Goal: Task Accomplishment & Management: Complete application form

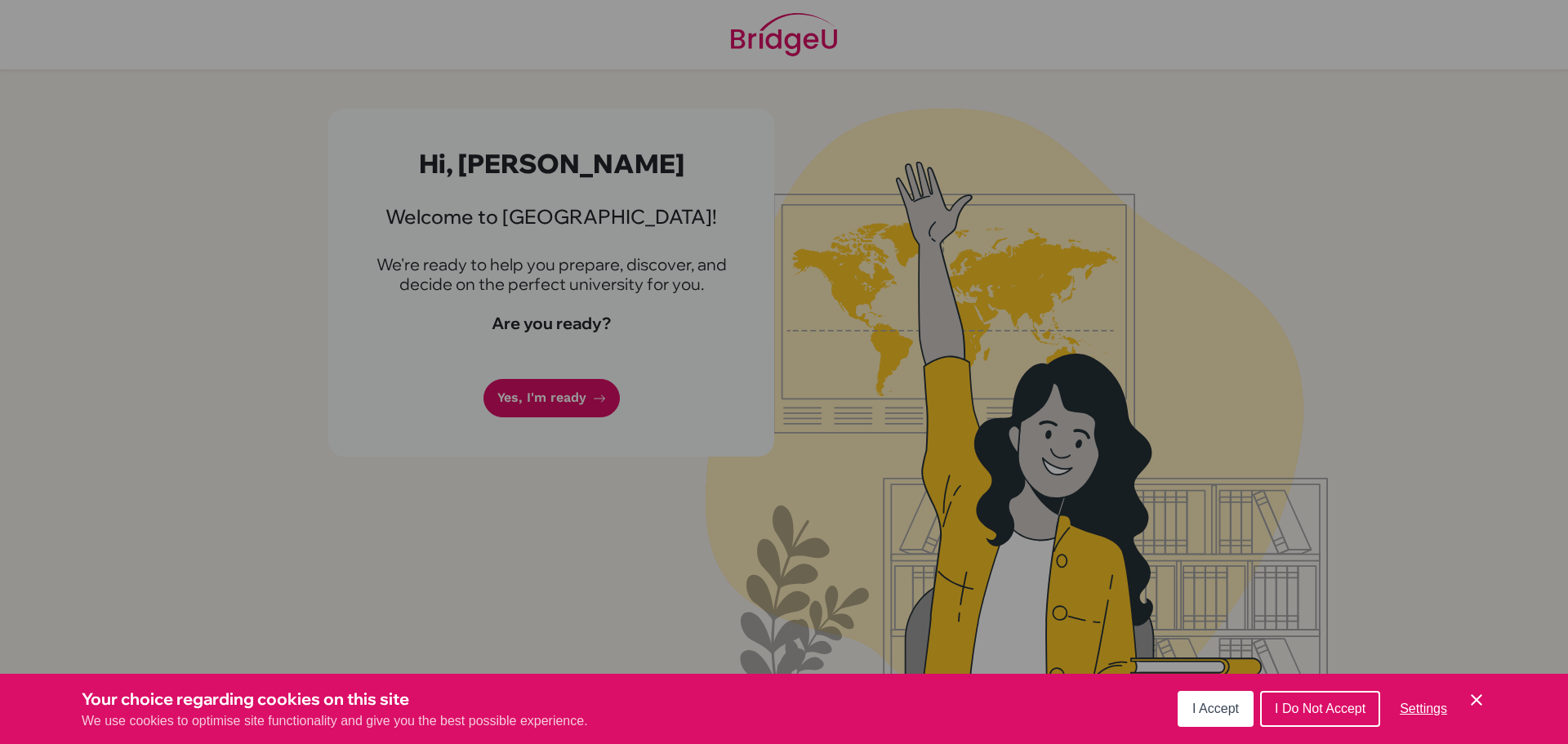
click at [1208, 702] on span "I Accept" at bounding box center [1216, 709] width 47 height 14
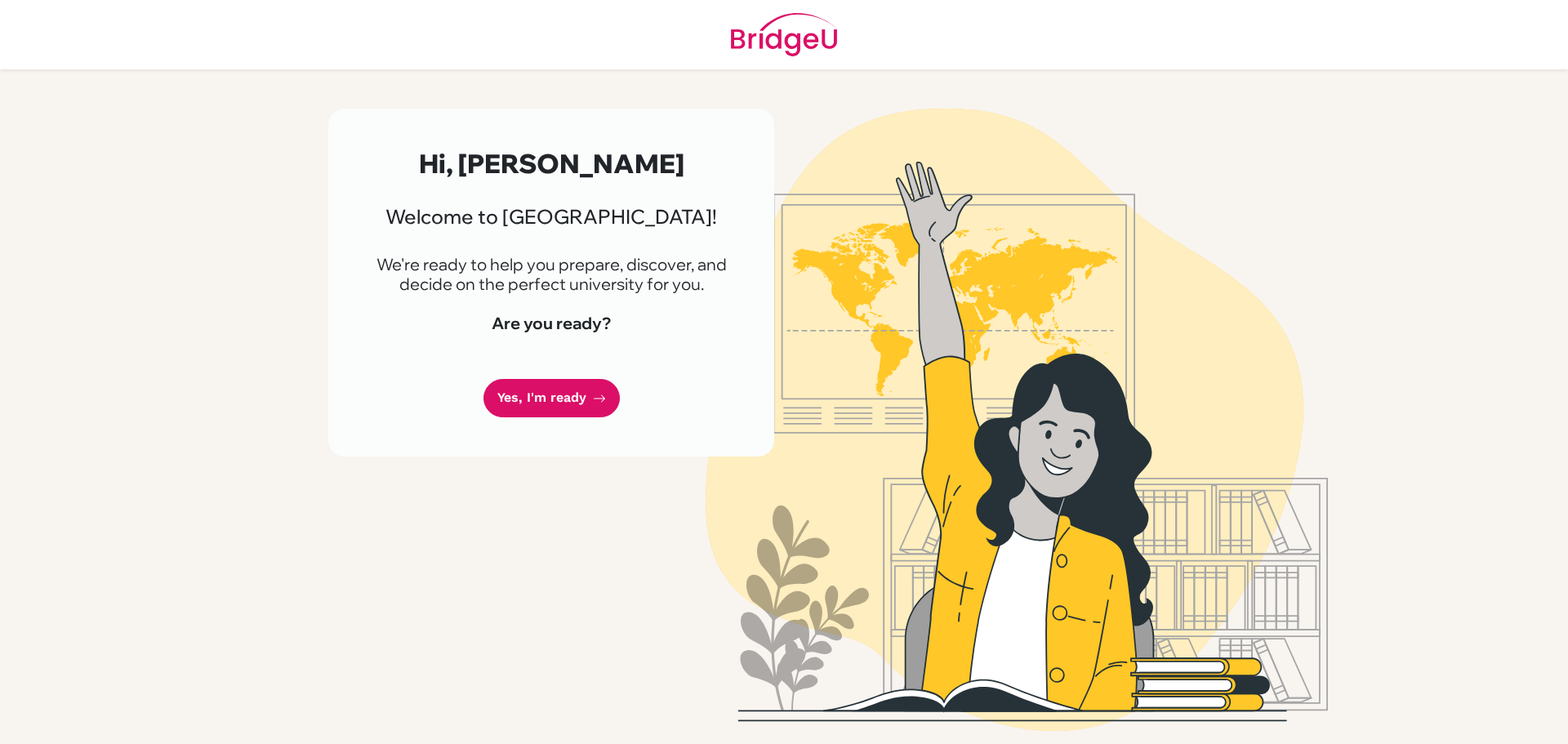
click at [488, 410] on div "Hi, MIKHAIL 👋 Welcome to BridgeU! We're ready to help you prepare, discover, an…" at bounding box center [551, 282] width 446 height 348
click at [562, 397] on link "Yes, I'm ready" at bounding box center [552, 397] width 136 height 38
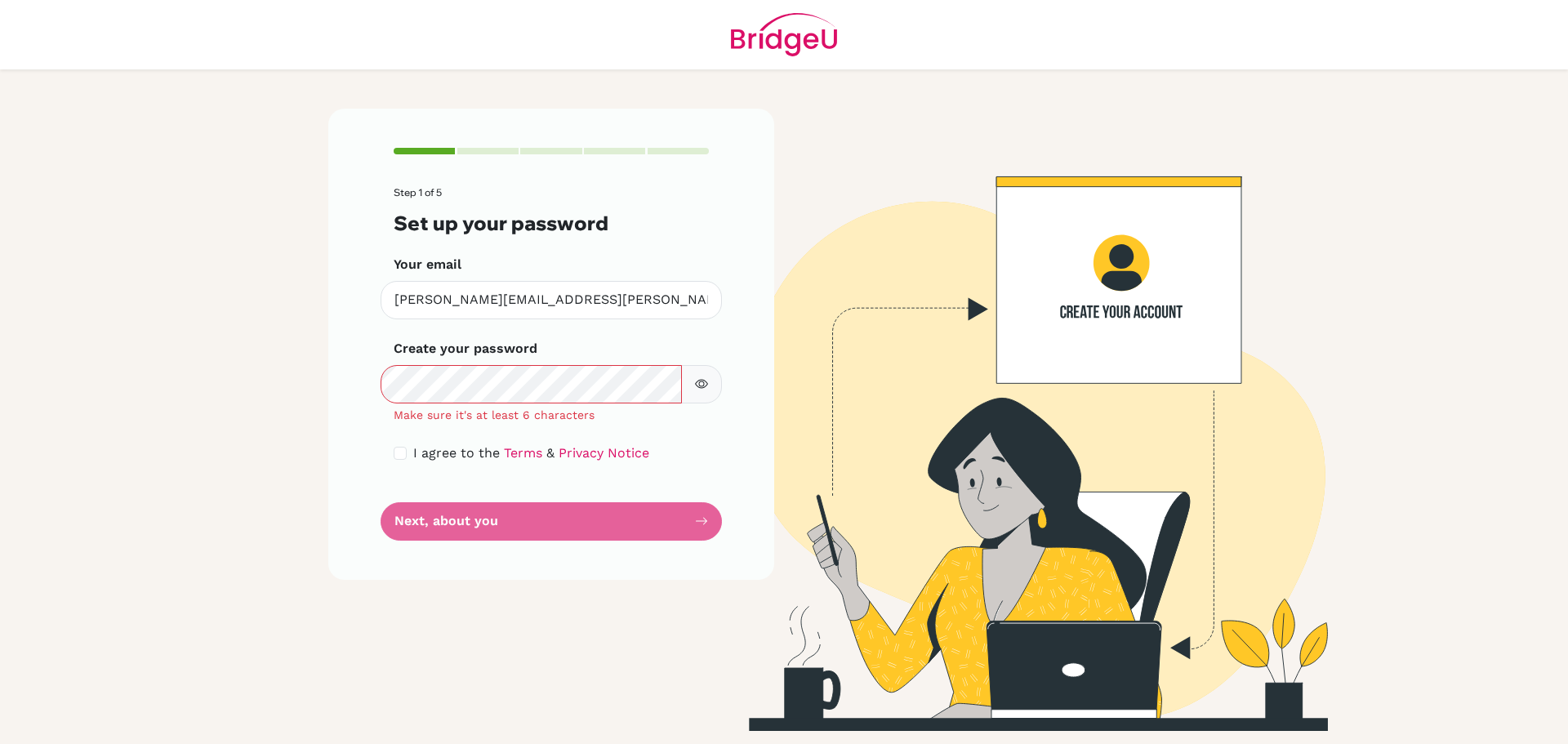
drag, startPoint x: 709, startPoint y: 388, endPoint x: 699, endPoint y: 374, distance: 17.2
click at [708, 380] on button "button" at bounding box center [702, 384] width 41 height 38
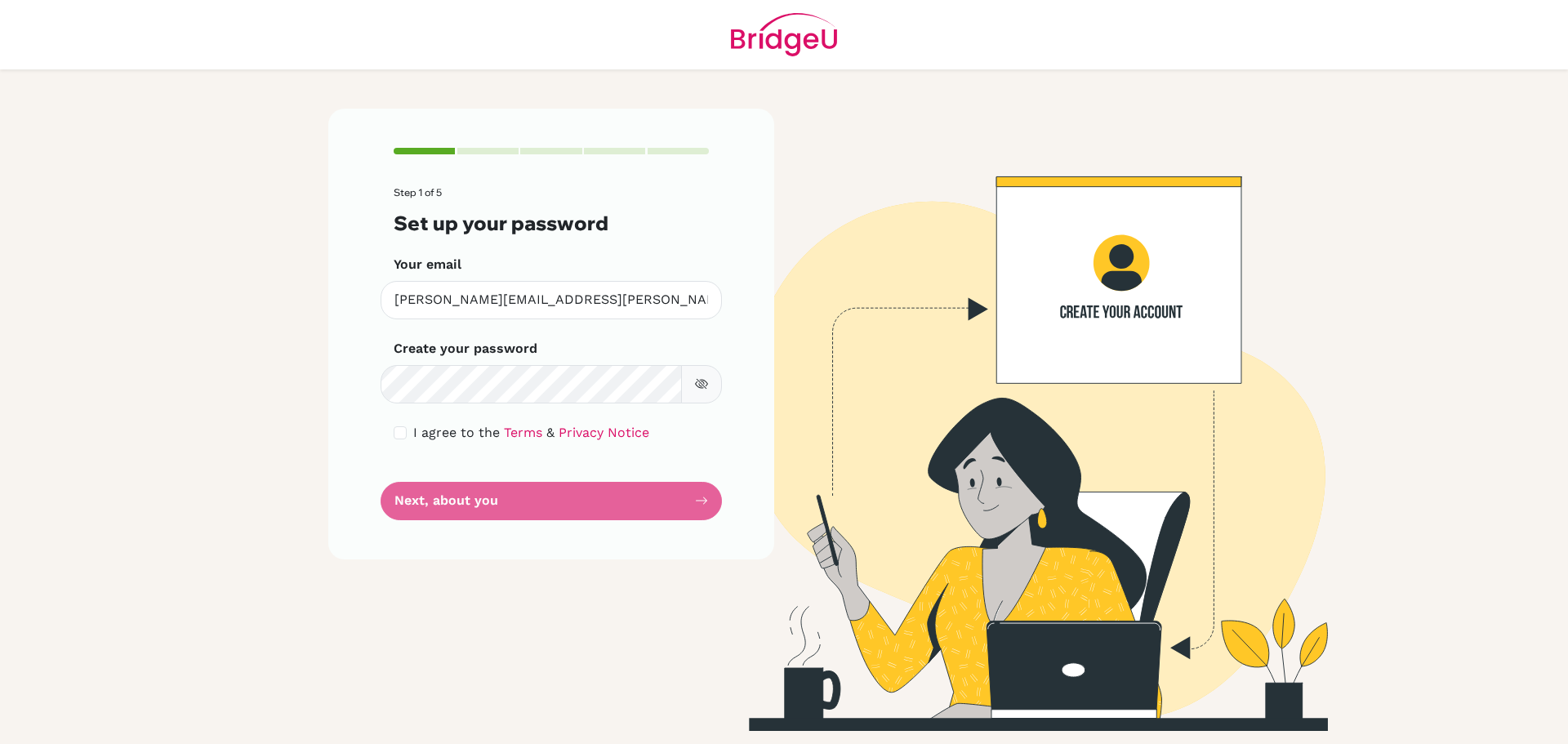
click at [550, 497] on form "Step 1 of 5 Set up your password Your email [PERSON_NAME][EMAIL_ADDRESS][PERSON…" at bounding box center [551, 353] width 315 height 332
click at [548, 502] on form "Step 1 of 5 Set up your password Your email [PERSON_NAME][EMAIL_ADDRESS][PERSON…" at bounding box center [551, 353] width 315 height 332
click at [558, 461] on form "Step 1 of 5 Set up your password Your email [PERSON_NAME][EMAIL_ADDRESS][PERSON…" at bounding box center [551, 353] width 315 height 332
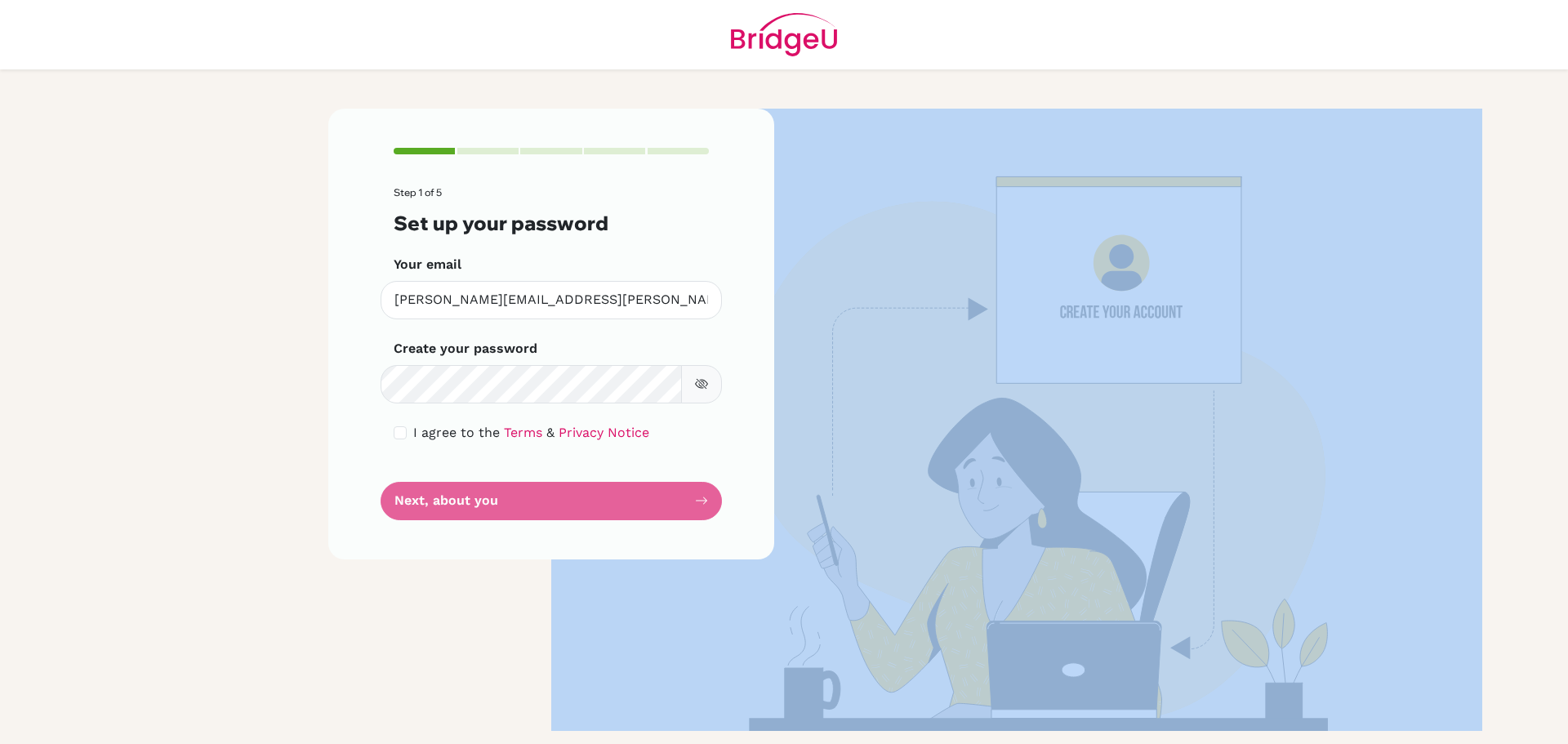
click at [558, 461] on form "Step 1 of 5 Set up your password Your email [PERSON_NAME][EMAIL_ADDRESS][PERSON…" at bounding box center [551, 353] width 315 height 332
click at [697, 392] on button "button" at bounding box center [702, 384] width 41 height 38
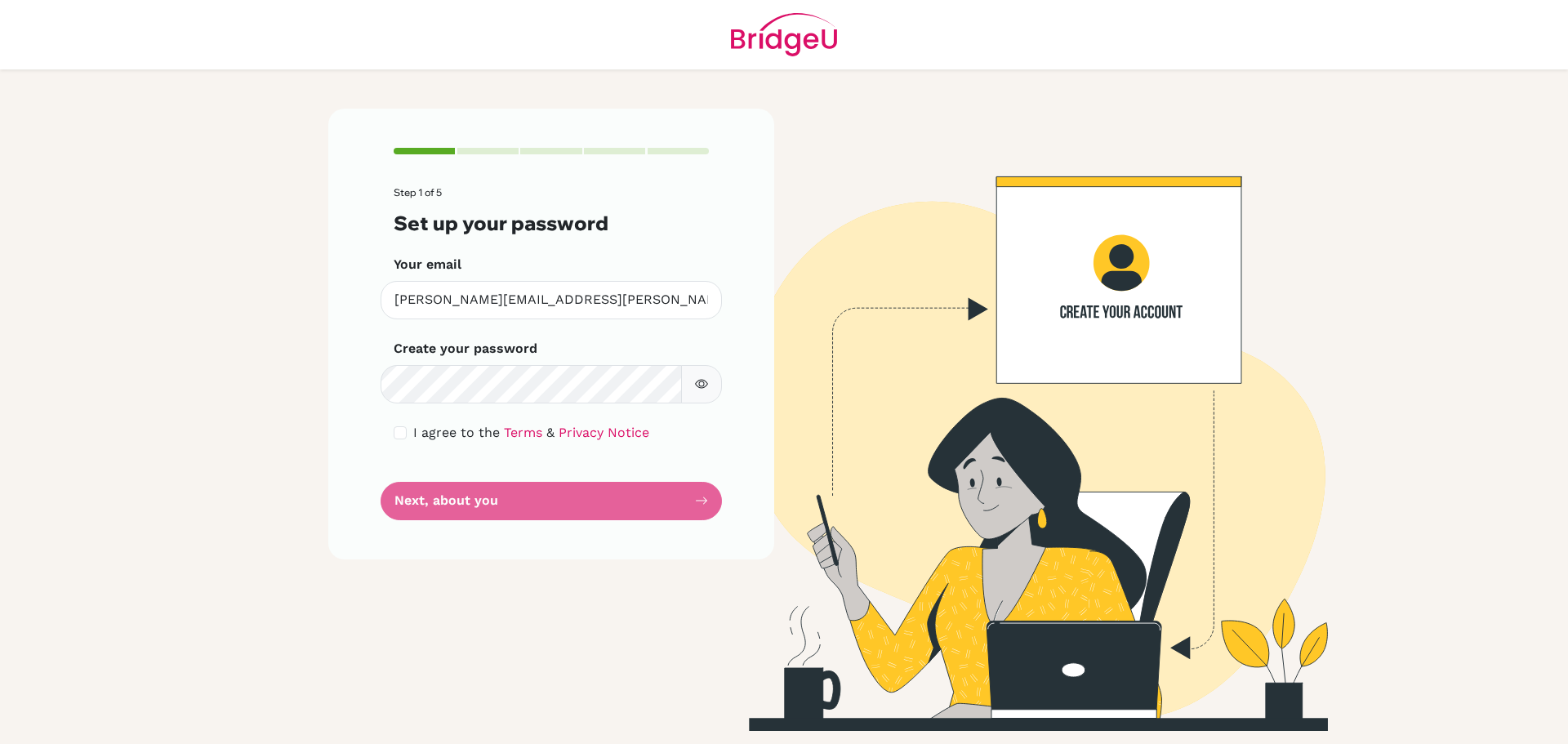
click at [584, 503] on form "Step 1 of 5 Set up your password Your email [PERSON_NAME][EMAIL_ADDRESS][PERSON…" at bounding box center [551, 353] width 315 height 332
click at [407, 426] on div "I agree to the Terms & Privacy Notice" at bounding box center [551, 433] width 315 height 19
click at [403, 438] on input "checkbox" at bounding box center [399, 432] width 13 height 13
checkbox input "true"
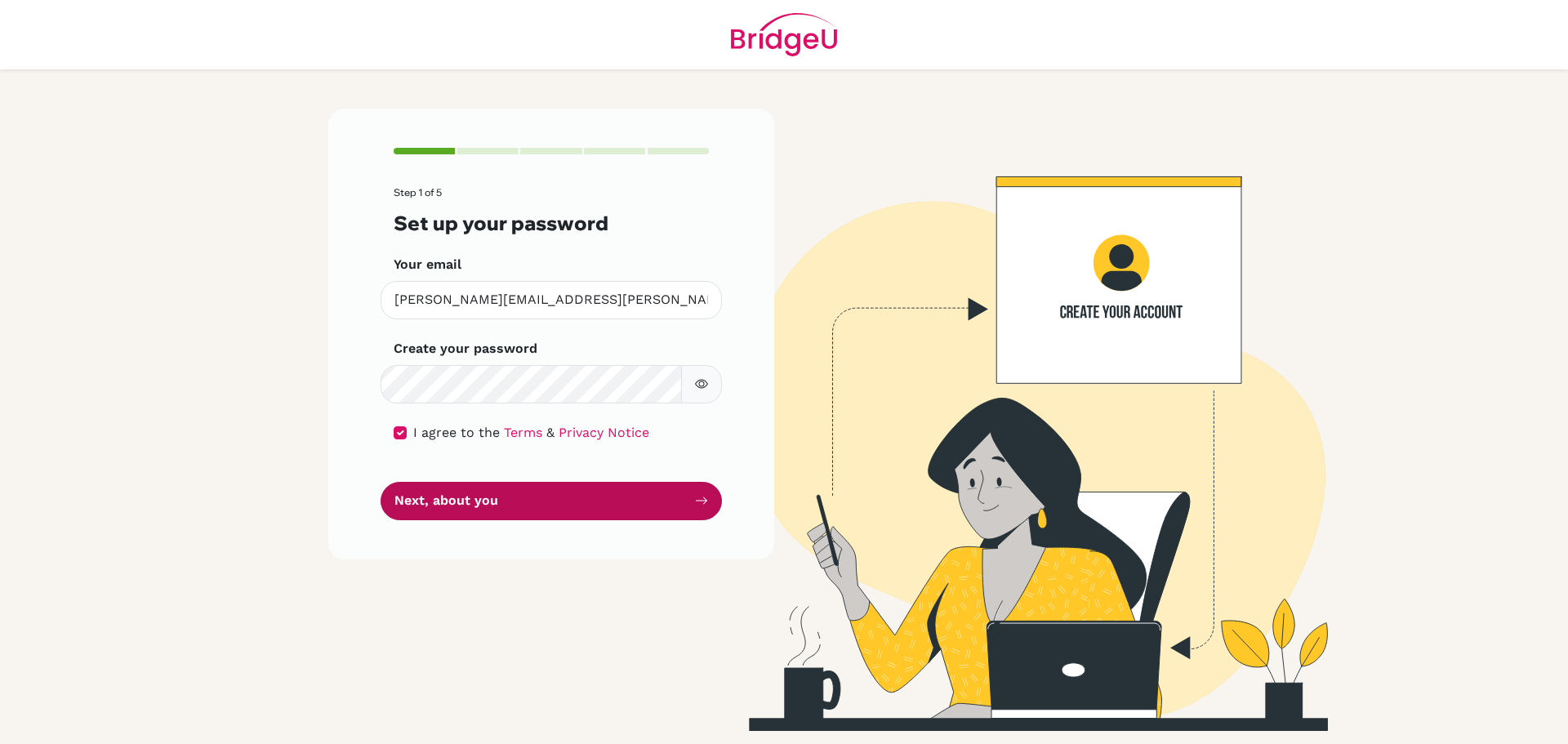
click at [503, 490] on button "Next, about you" at bounding box center [551, 501] width 342 height 38
